Goal: Navigation & Orientation: Find specific page/section

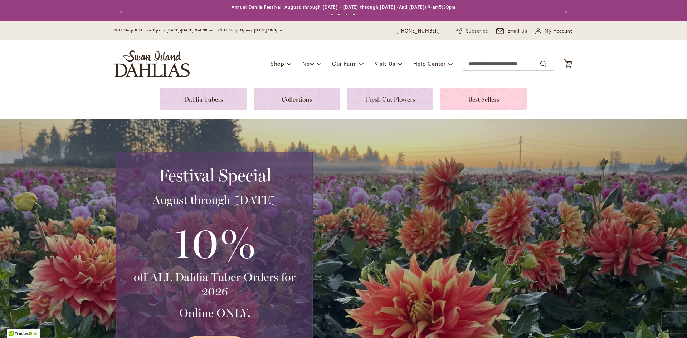
click at [476, 103] on link at bounding box center [483, 99] width 86 height 23
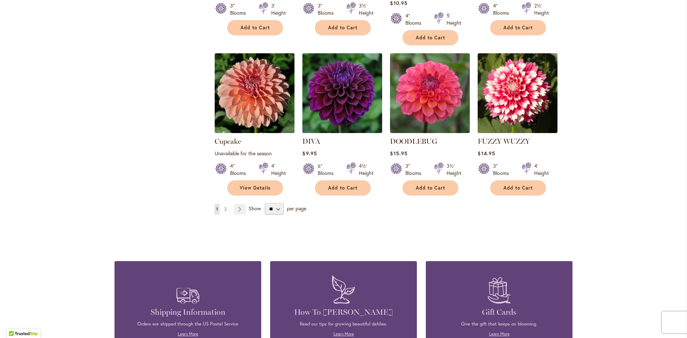
scroll to position [569, 0]
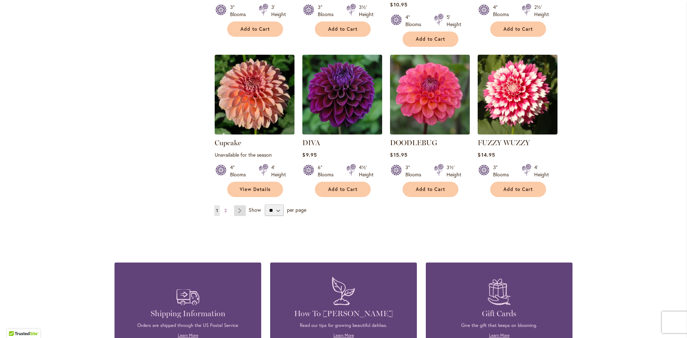
click at [242, 205] on link "Page Next" at bounding box center [240, 210] width 12 height 11
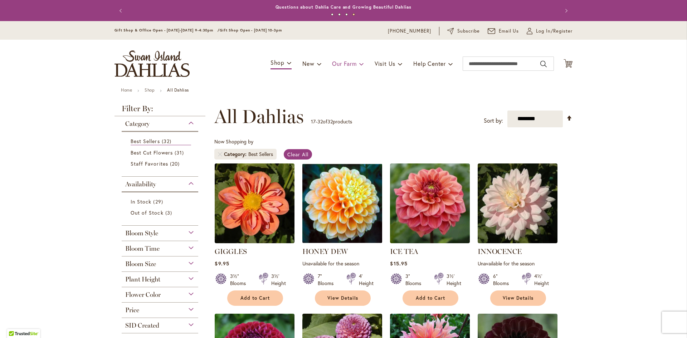
click at [355, 63] on span "Our Farm" at bounding box center [344, 64] width 24 height 8
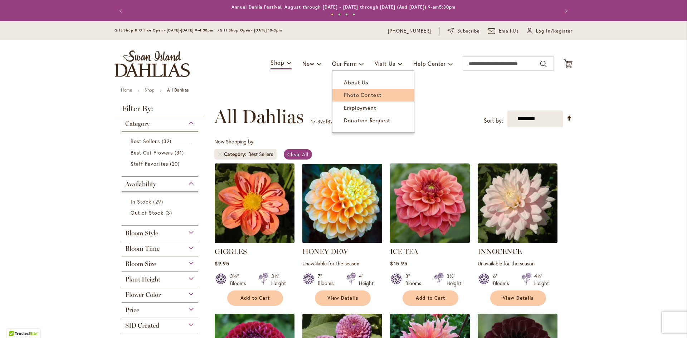
click at [377, 98] on span "Photo Contest" at bounding box center [363, 94] width 38 height 7
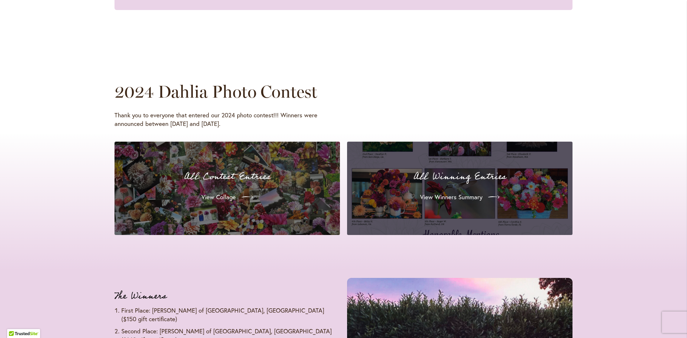
scroll to position [622, 0]
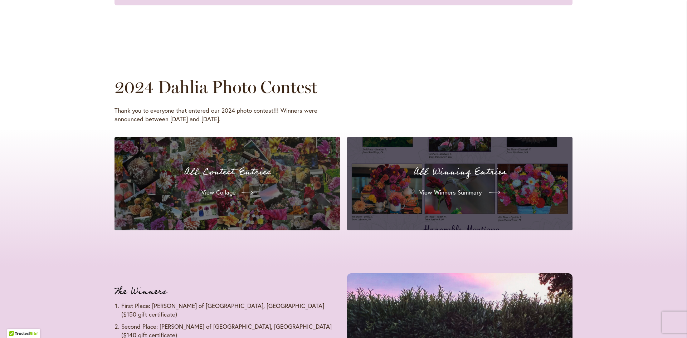
click at [421, 196] on span "View Winners Summary" at bounding box center [450, 192] width 62 height 9
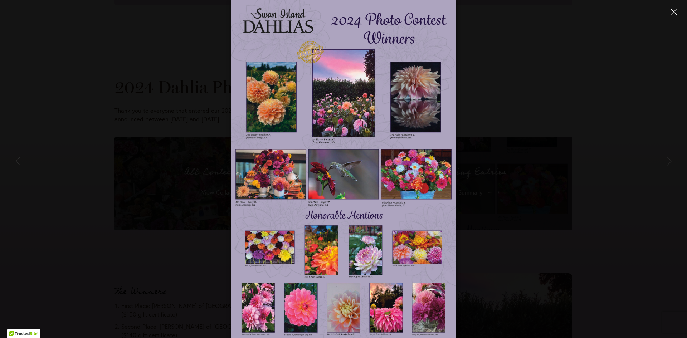
click at [678, 13] on button "Close" at bounding box center [673, 11] width 13 height 13
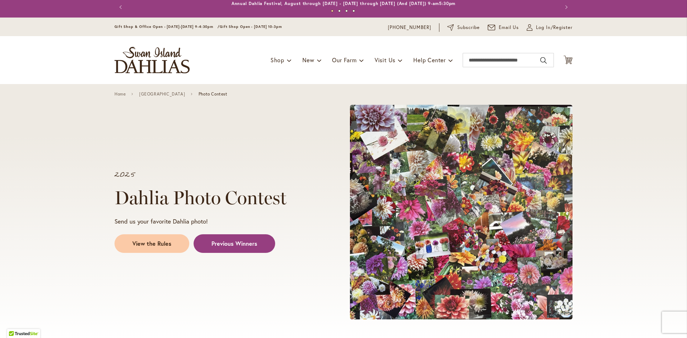
scroll to position [0, 0]
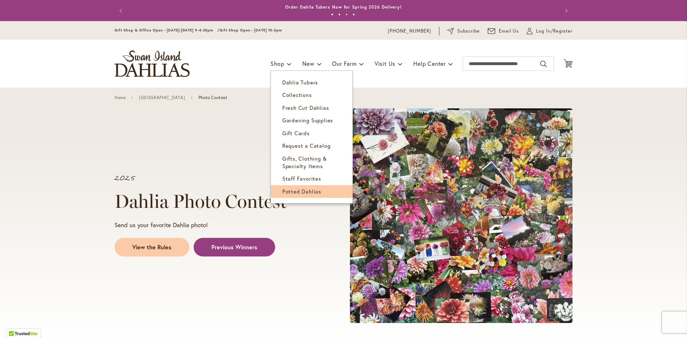
click at [289, 193] on span "Potted Dahlias" at bounding box center [301, 191] width 39 height 7
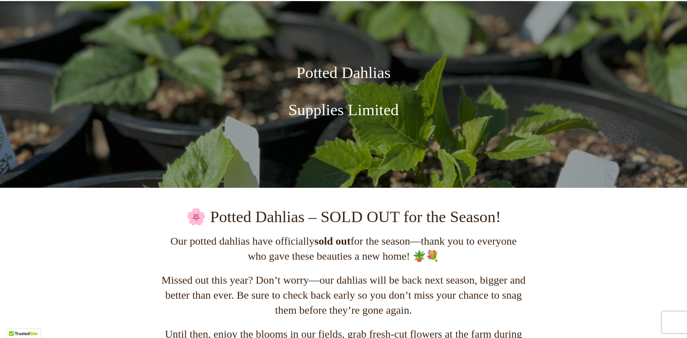
scroll to position [88, 0]
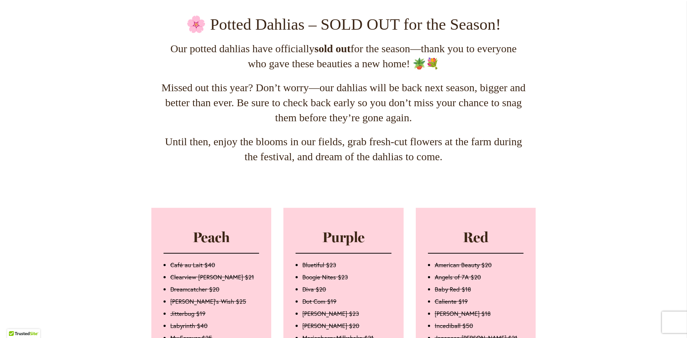
click at [511, 288] on li "Baby Red $18" at bounding box center [478, 289] width 89 height 9
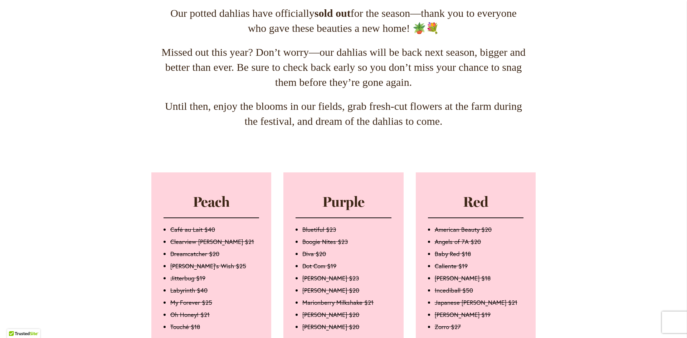
click at [511, 288] on li "Incediball $50" at bounding box center [478, 290] width 89 height 9
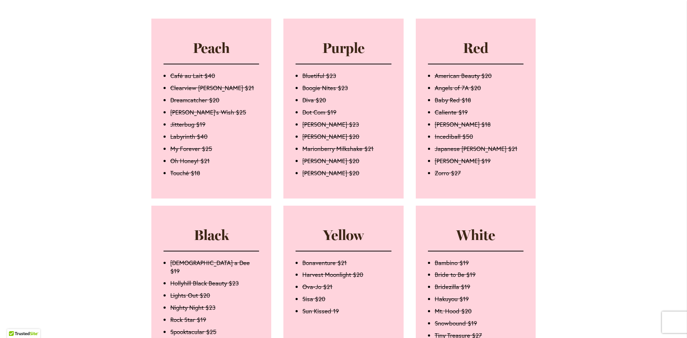
click at [508, 295] on li "Hakuyou $19" at bounding box center [478, 299] width 89 height 9
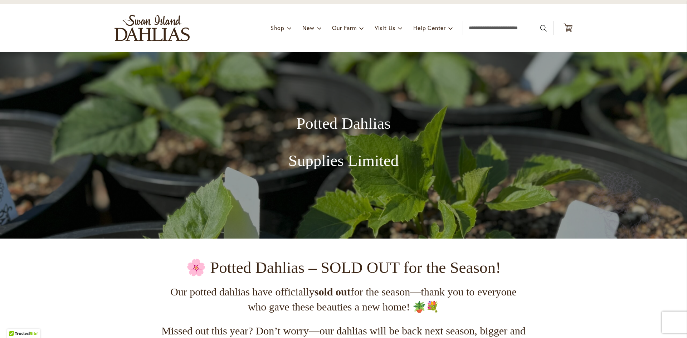
scroll to position [0, 0]
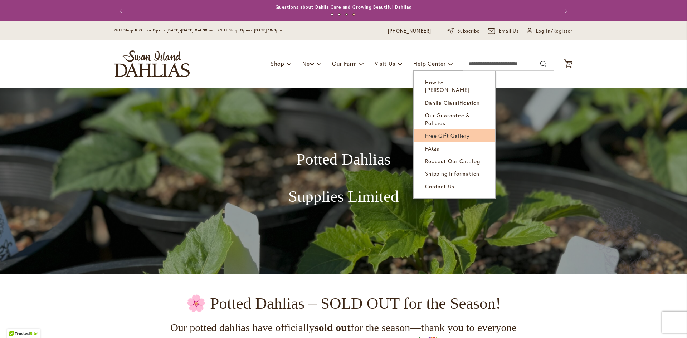
click at [440, 132] on span "Free Gift Gallery" at bounding box center [447, 135] width 45 height 7
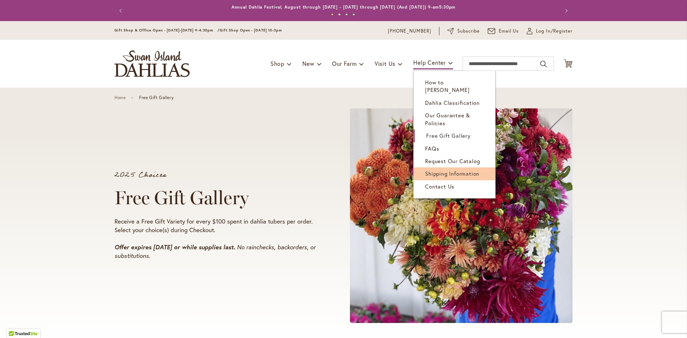
click at [435, 170] on span "Shipping Information" at bounding box center [452, 173] width 54 height 7
